Goal: Transaction & Acquisition: Purchase product/service

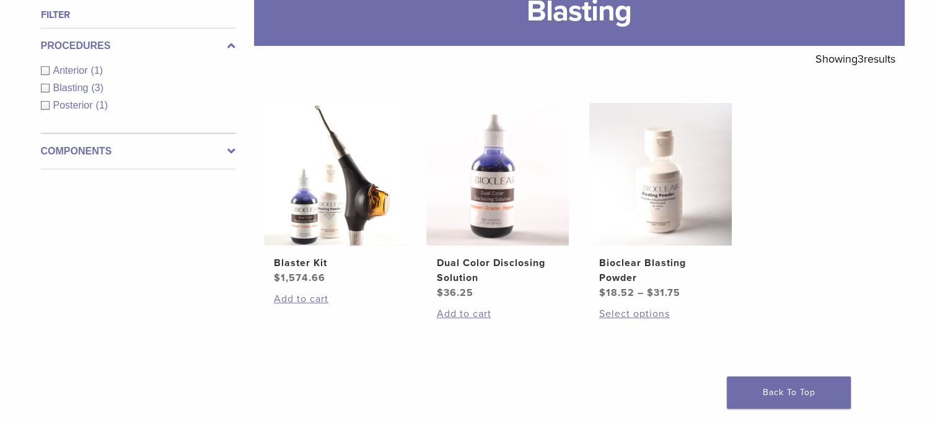
scroll to position [310, 0]
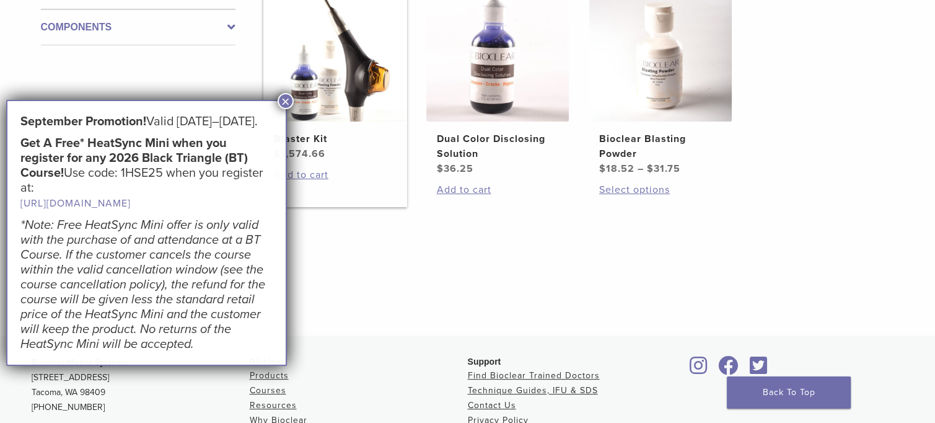
click at [364, 99] on img at bounding box center [335, 50] width 143 height 143
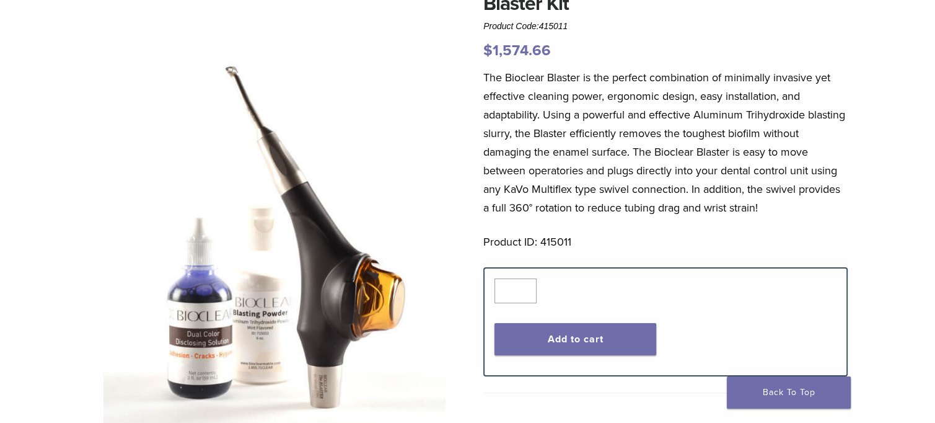
scroll to position [62, 0]
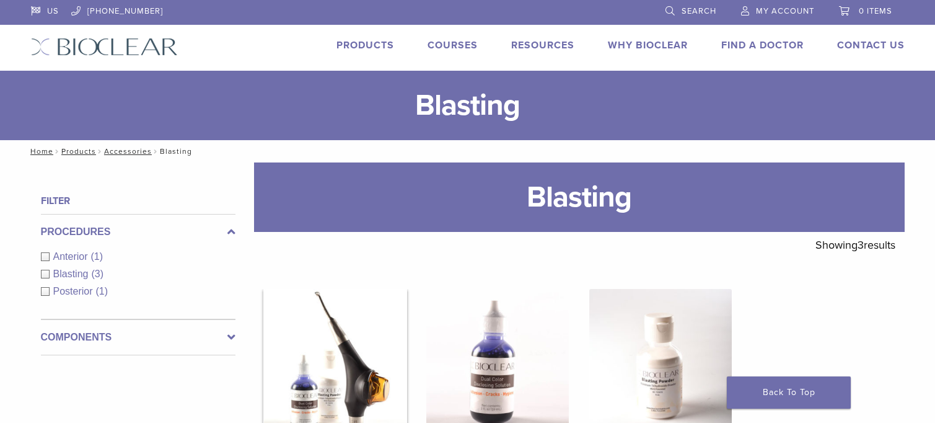
scroll to position [310, 0]
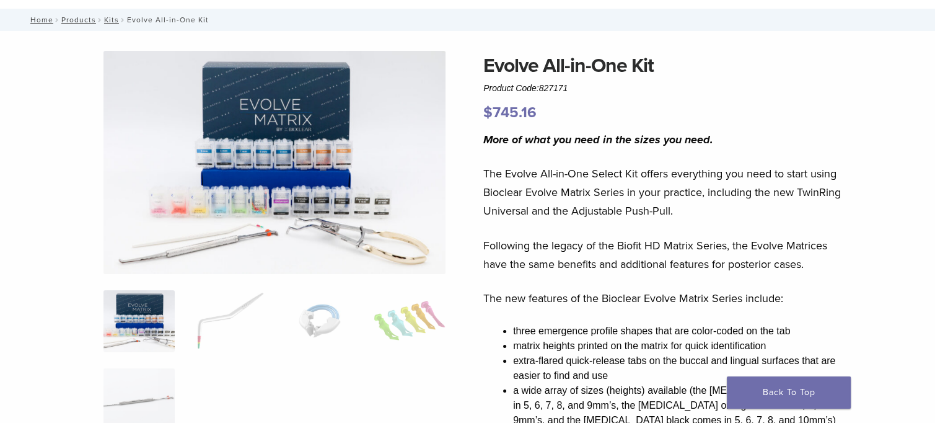
scroll to position [124, 0]
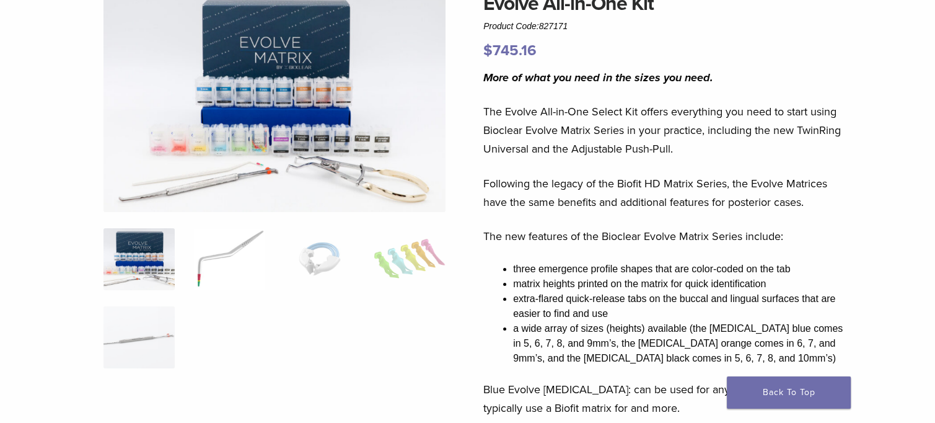
click at [224, 252] on img at bounding box center [228, 259] width 71 height 62
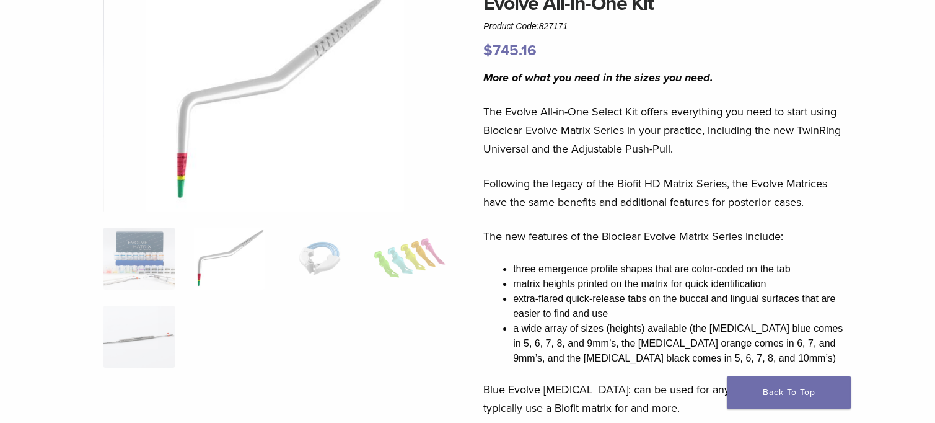
scroll to position [186, 0]
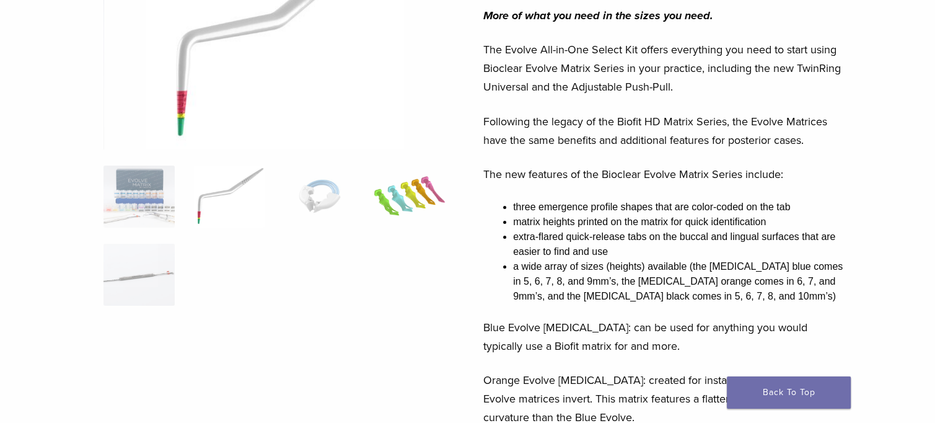
click at [388, 205] on img at bounding box center [409, 196] width 71 height 62
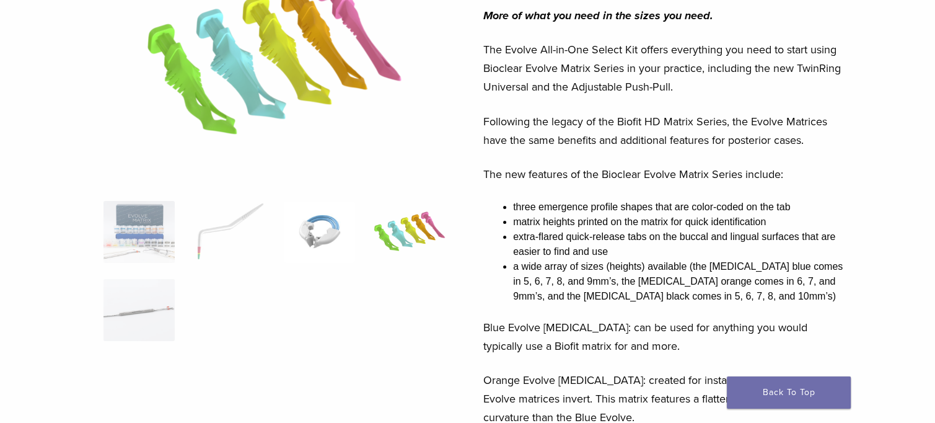
drag, startPoint x: 309, startPoint y: 216, endPoint x: 260, endPoint y: 220, distance: 49.1
click at [309, 216] on img at bounding box center [319, 232] width 71 height 62
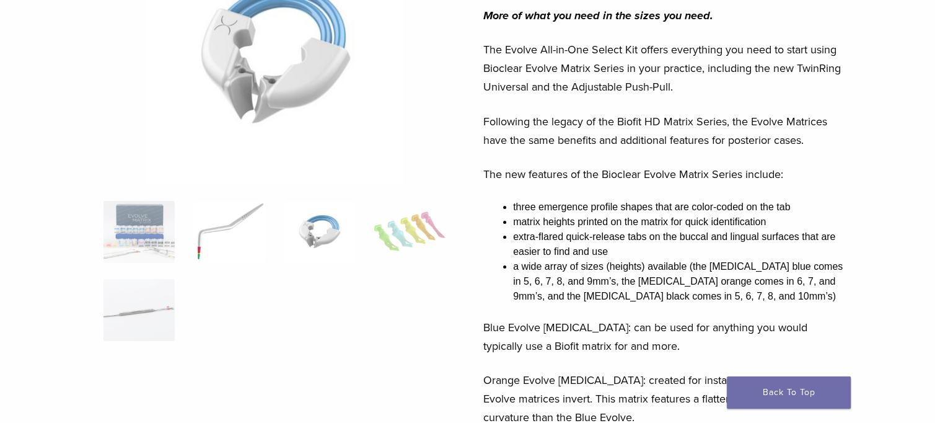
click at [215, 218] on img at bounding box center [228, 232] width 71 height 62
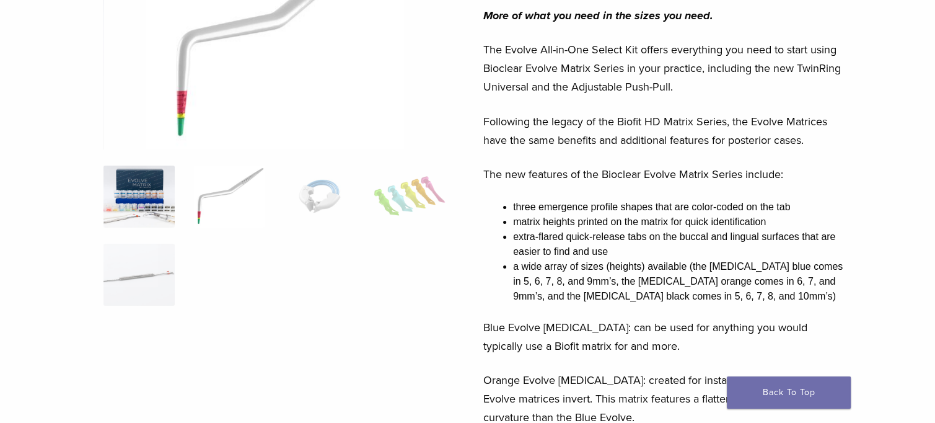
click at [148, 209] on img at bounding box center [139, 196] width 71 height 62
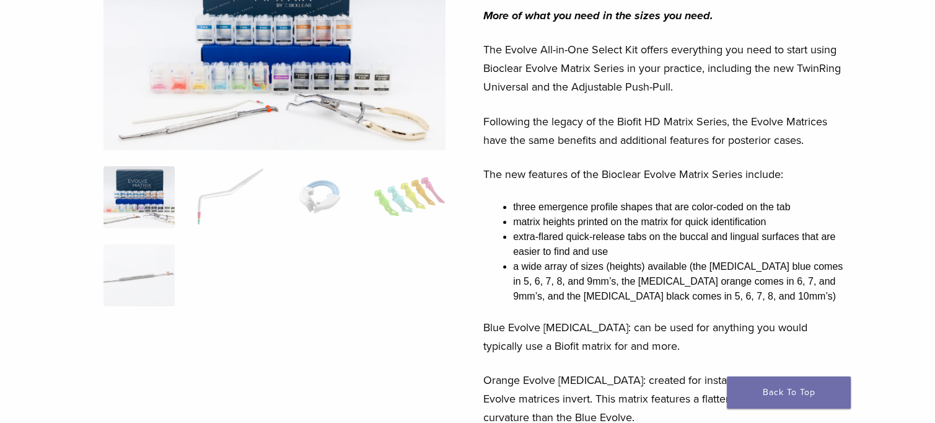
scroll to position [62, 0]
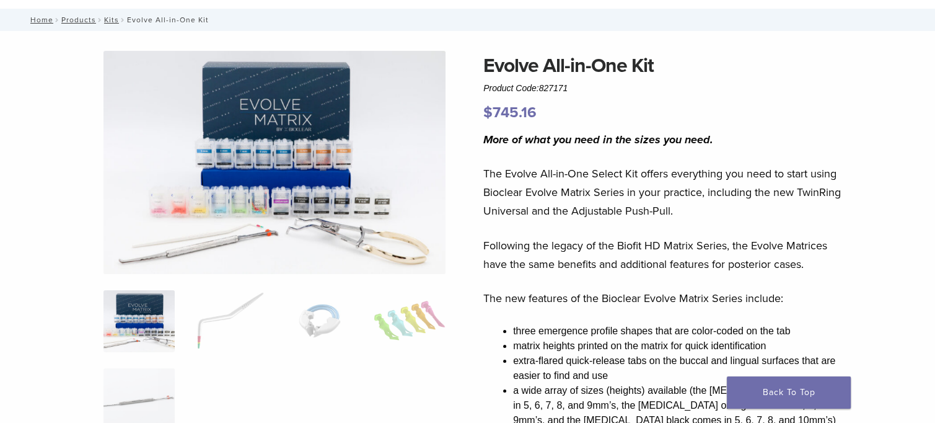
click at [302, 154] on img at bounding box center [275, 162] width 342 height 223
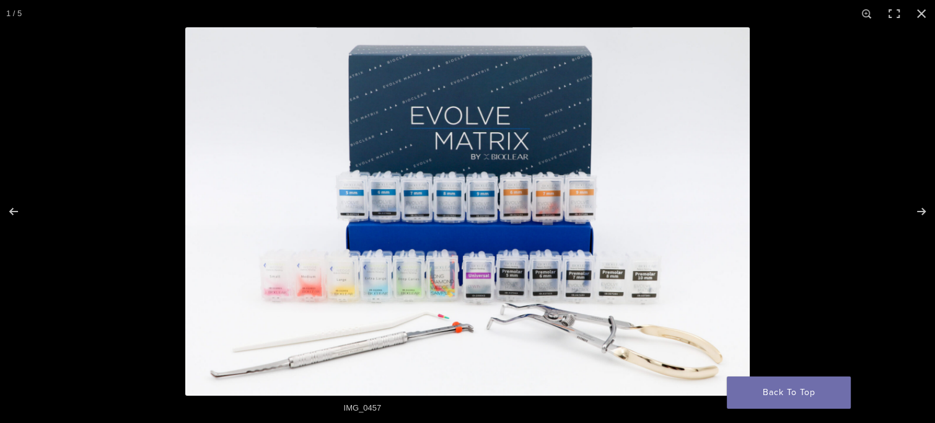
scroll to position [186, 0]
click at [838, 152] on div at bounding box center [652, 238] width 935 height 423
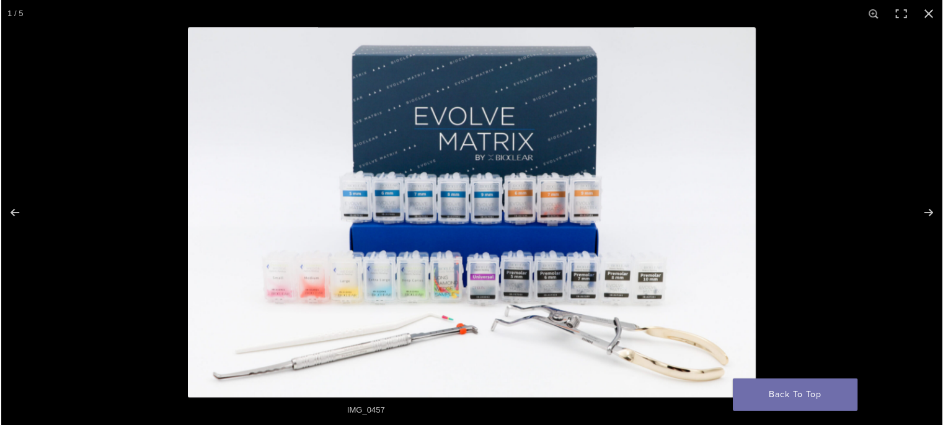
scroll to position [112, 0]
